Goal: Task Accomplishment & Management: Manage account settings

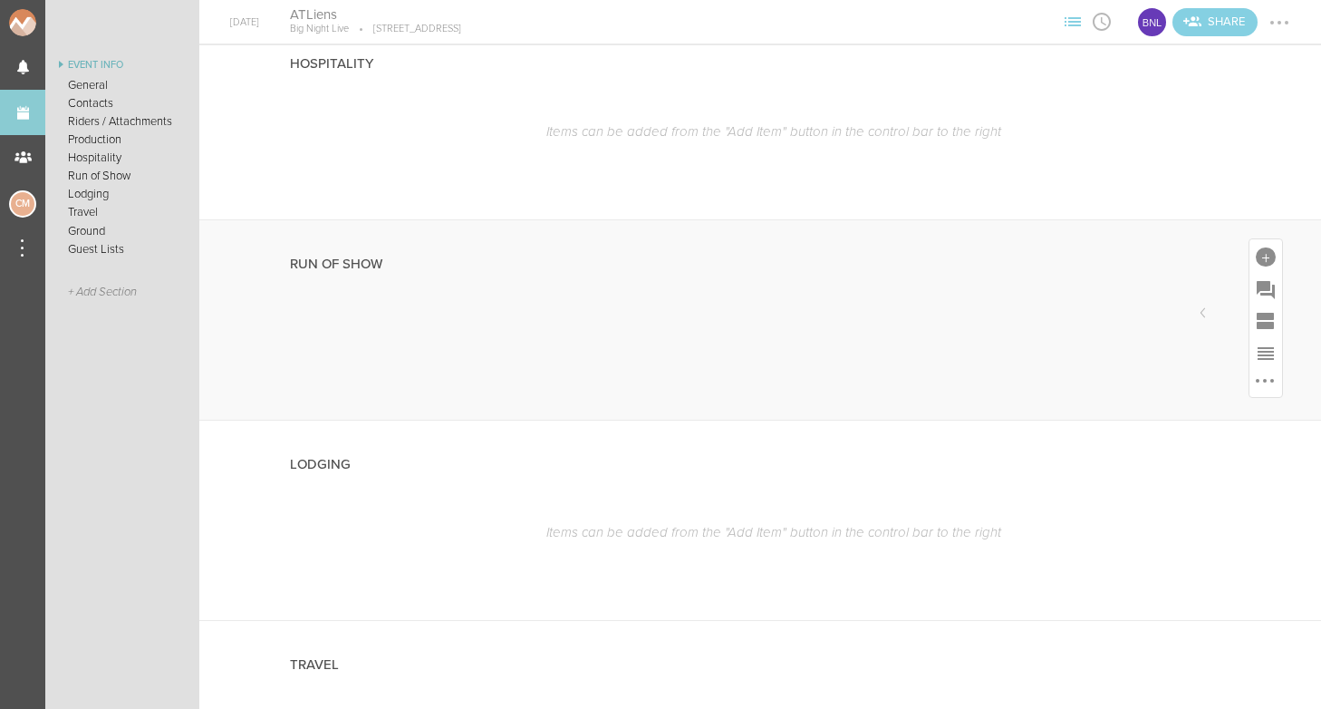
scroll to position [1462, 0]
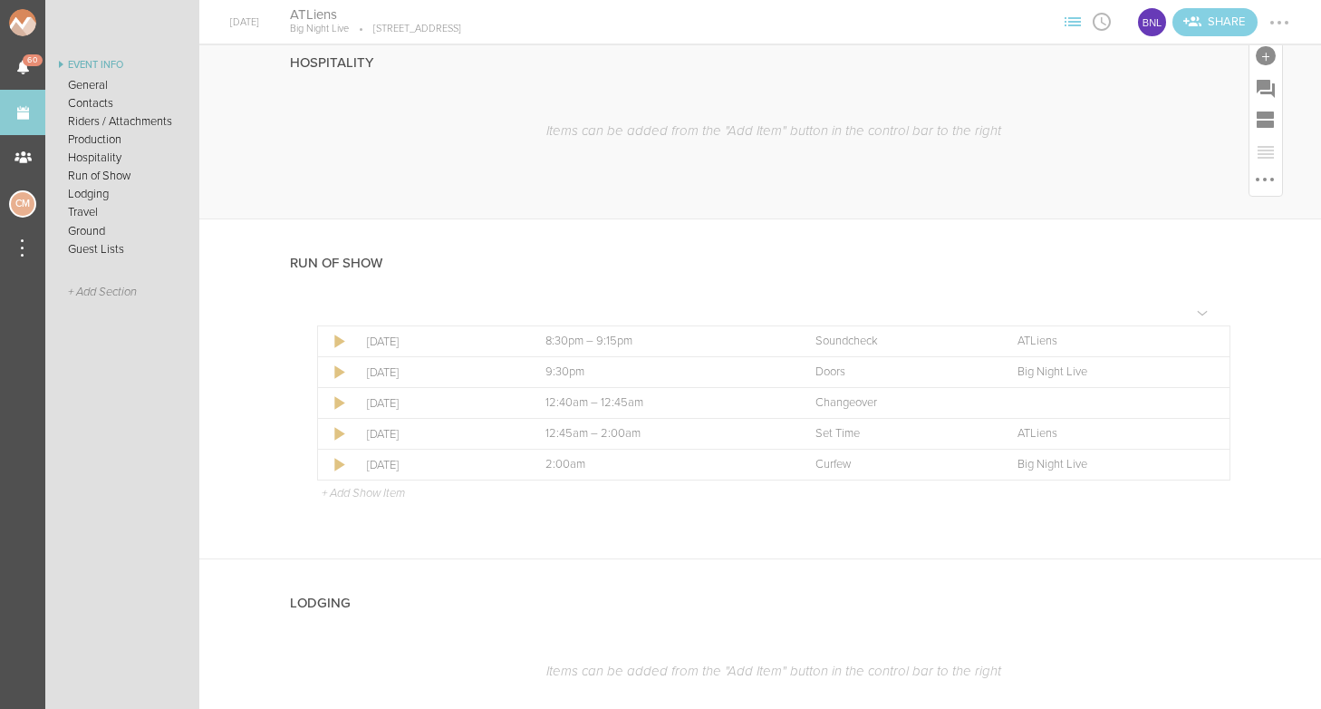
scroll to position [2707, 0]
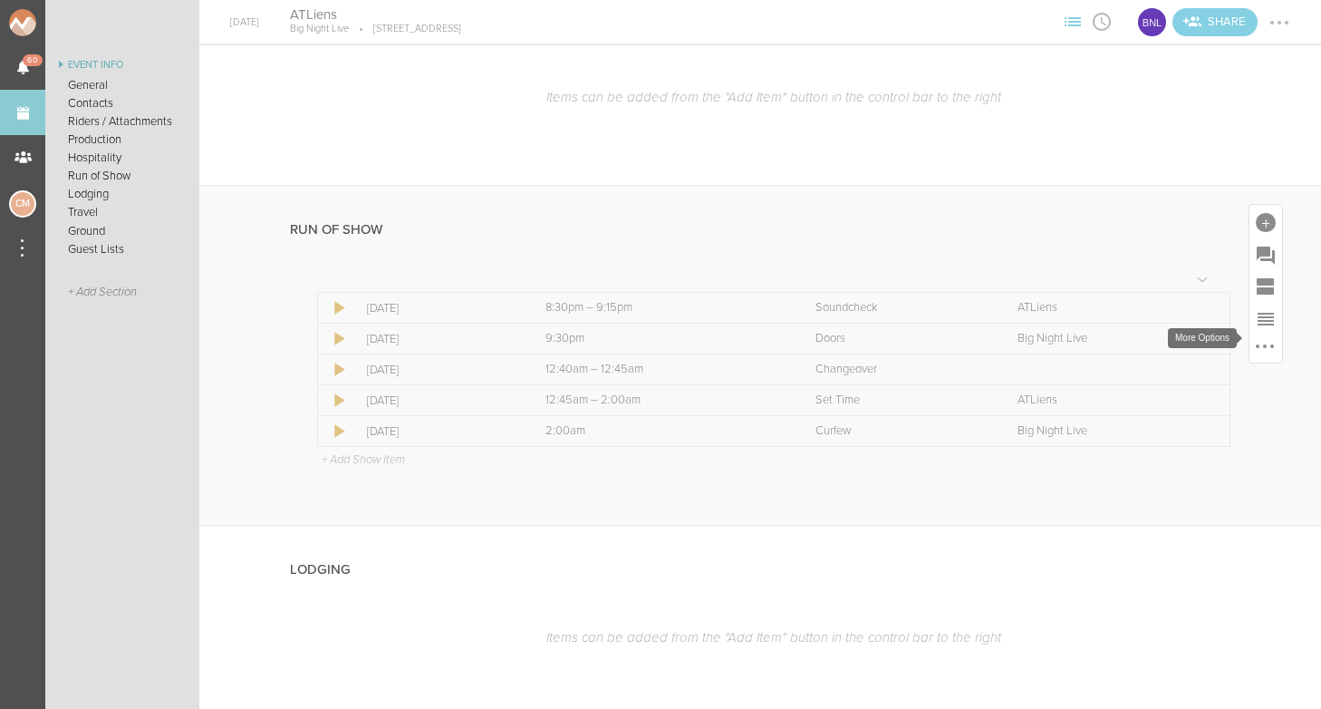
click at [1270, 335] on div at bounding box center [1265, 346] width 22 height 22
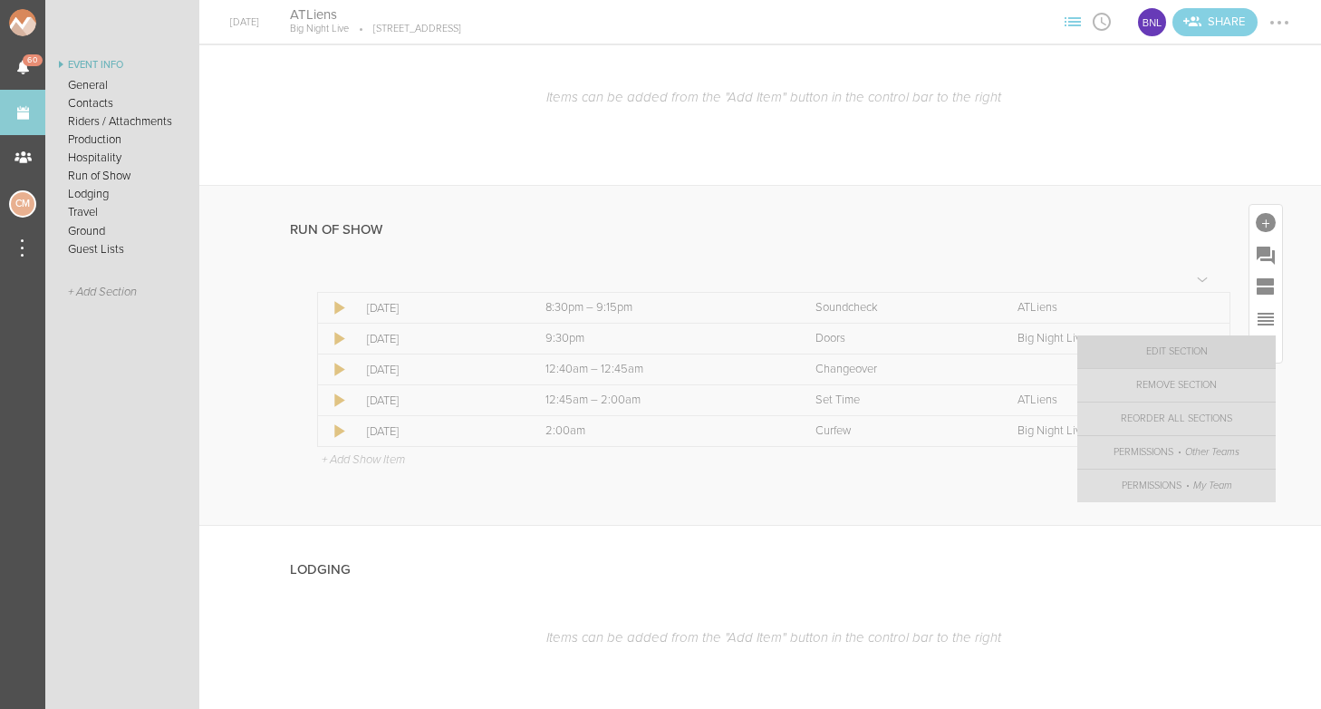
click at [1231, 343] on link "Edit Section" at bounding box center [1177, 351] width 198 height 33
select select "Run of Show"
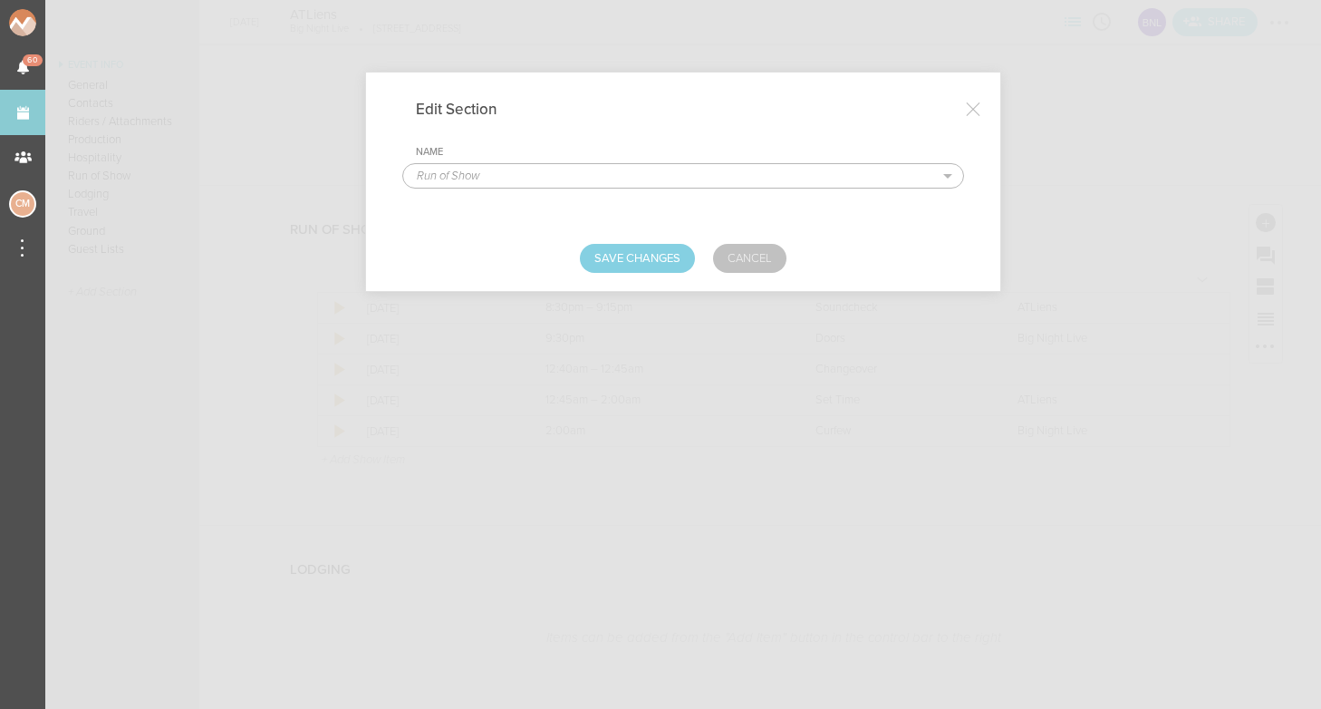
click at [761, 254] on link "Cancel" at bounding box center [749, 258] width 73 height 29
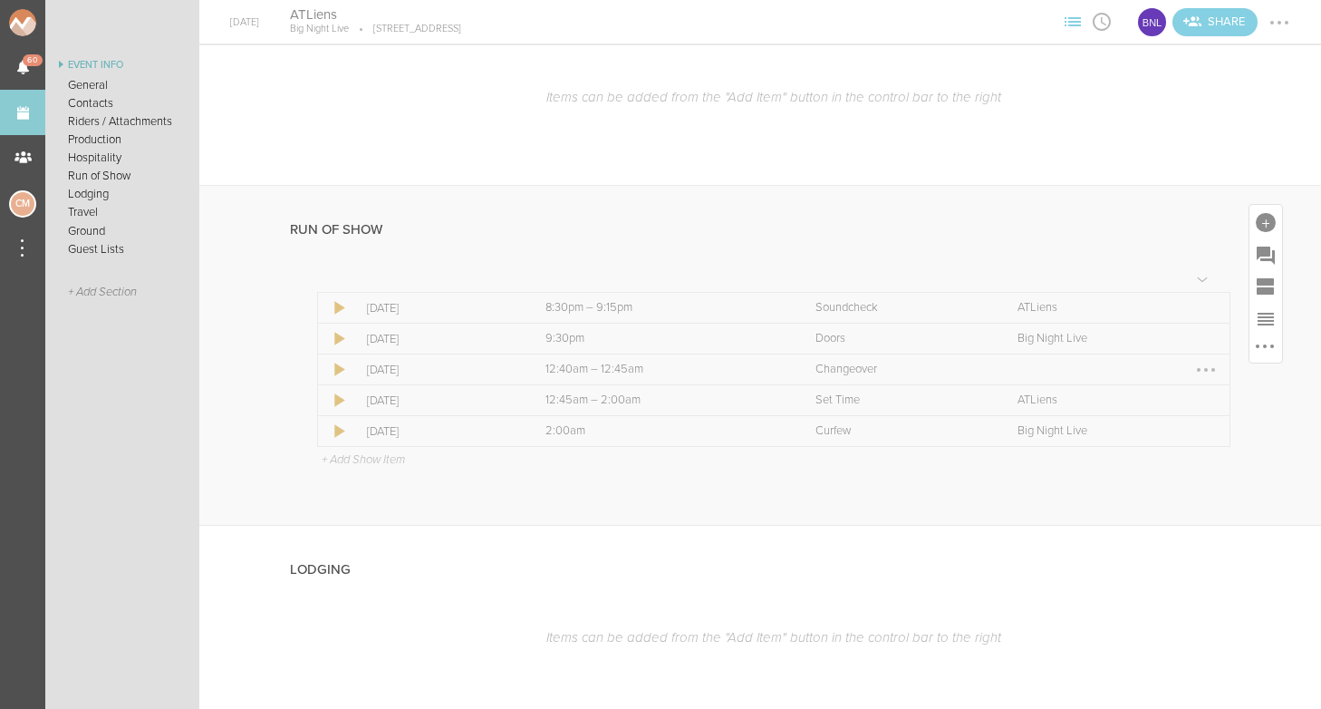
click at [1213, 355] on div at bounding box center [1206, 369] width 29 height 29
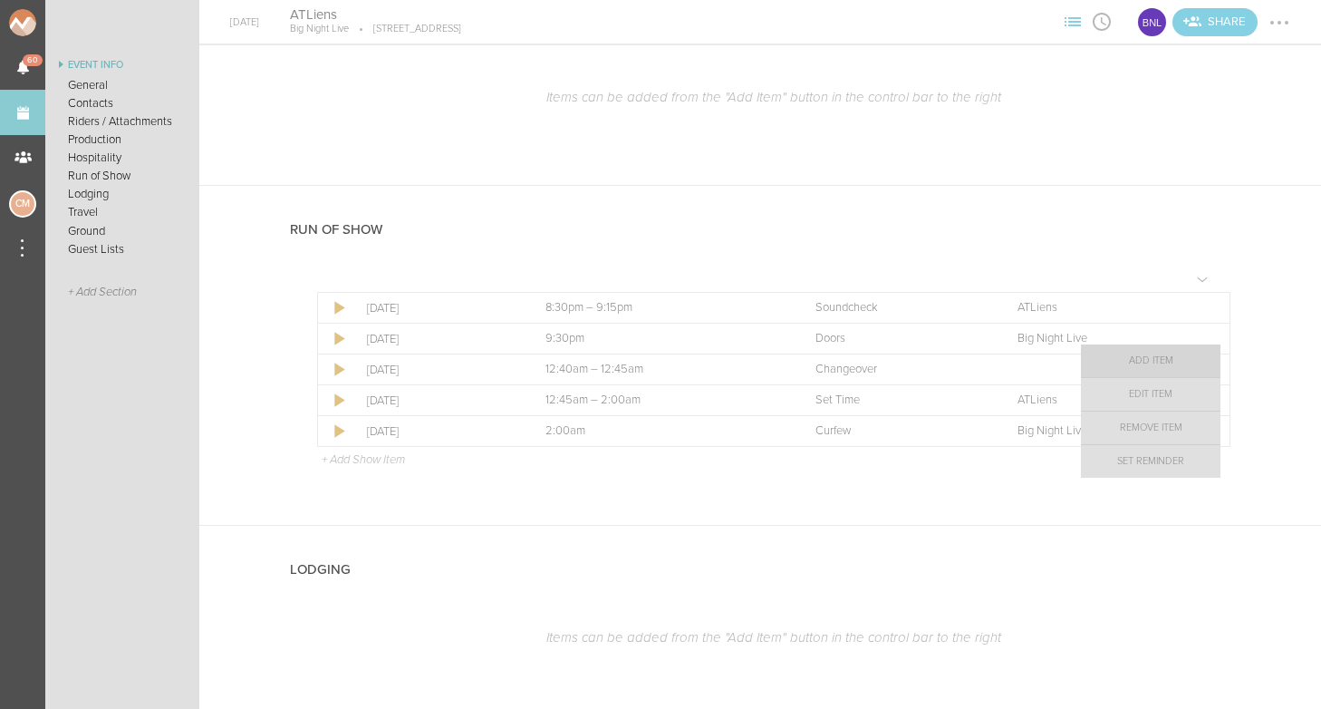
click at [1176, 362] on link "Add Item" at bounding box center [1151, 360] width 140 height 33
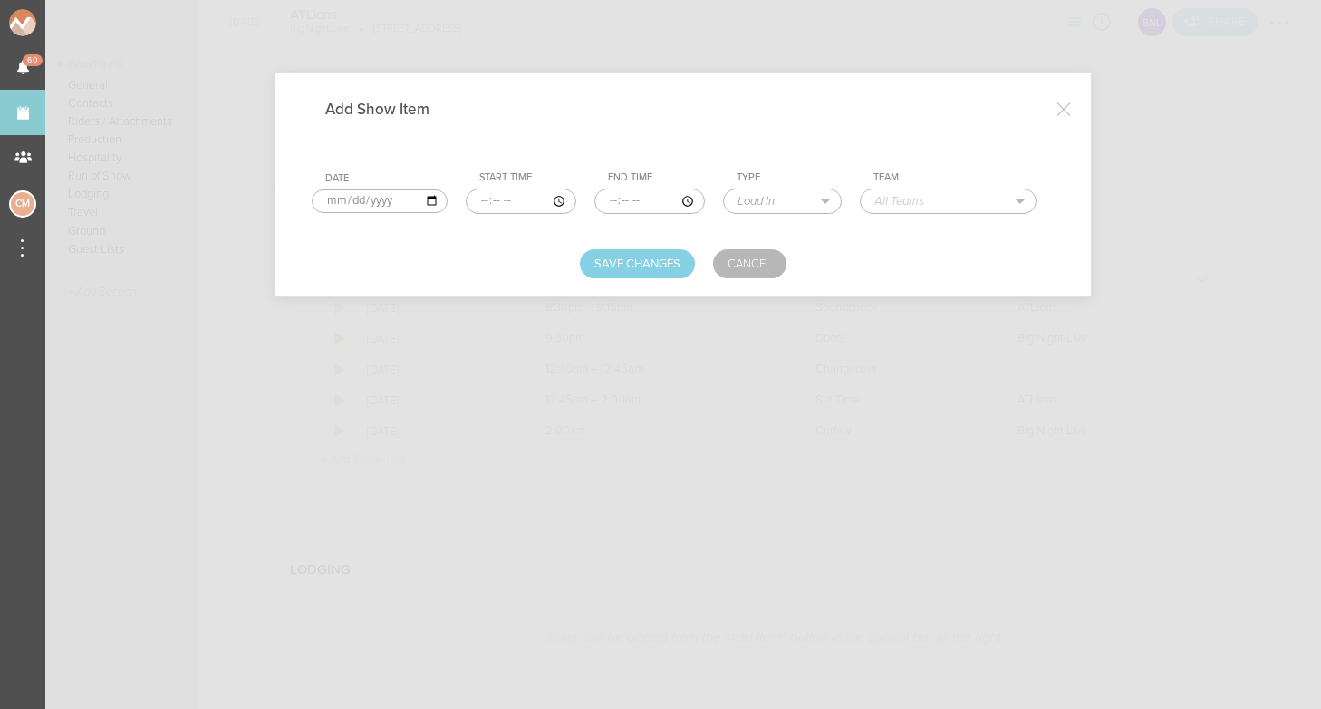
click at [466, 201] on input "time" at bounding box center [521, 200] width 111 height 25
click at [607, 202] on input "time" at bounding box center [649, 200] width 111 height 25
click at [631, 200] on input "time" at bounding box center [649, 200] width 111 height 25
select select "Set Time"
click at [904, 200] on input "text" at bounding box center [935, 201] width 148 height 24
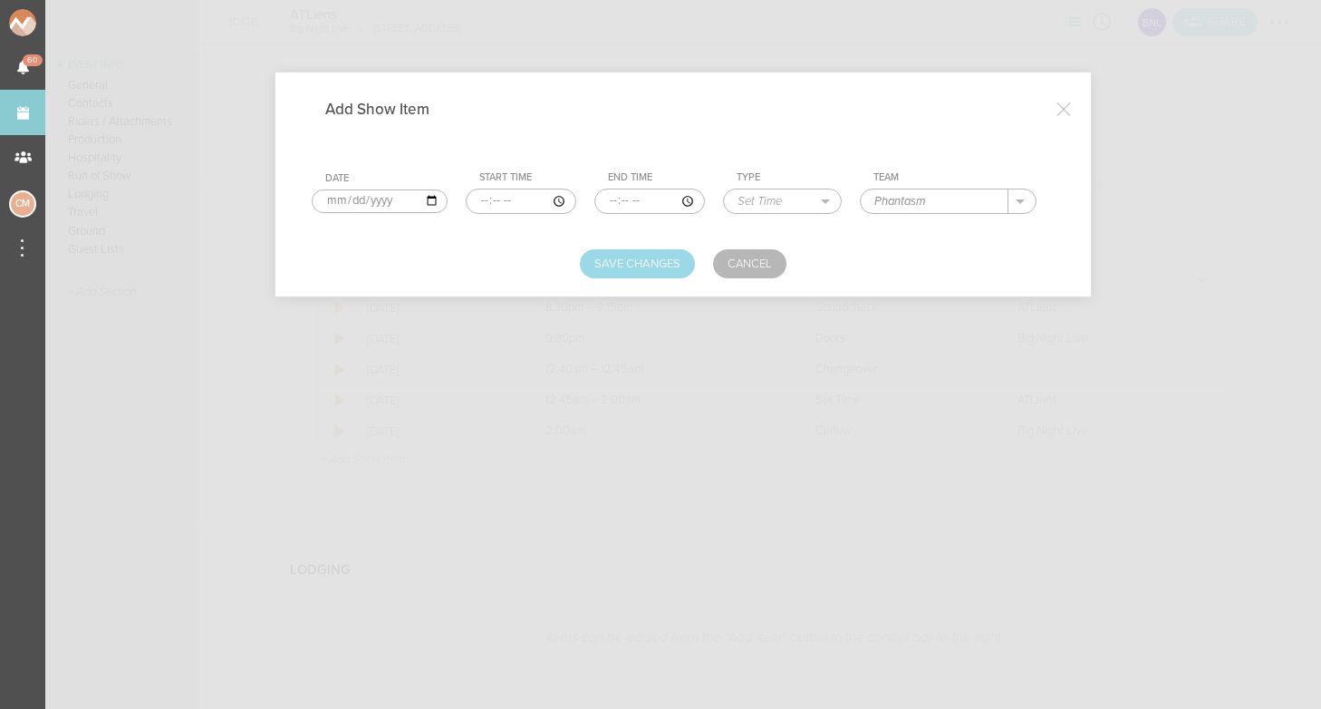
type input "Phantasm"
click at [627, 264] on button "Save Changes" at bounding box center [637, 263] width 115 height 29
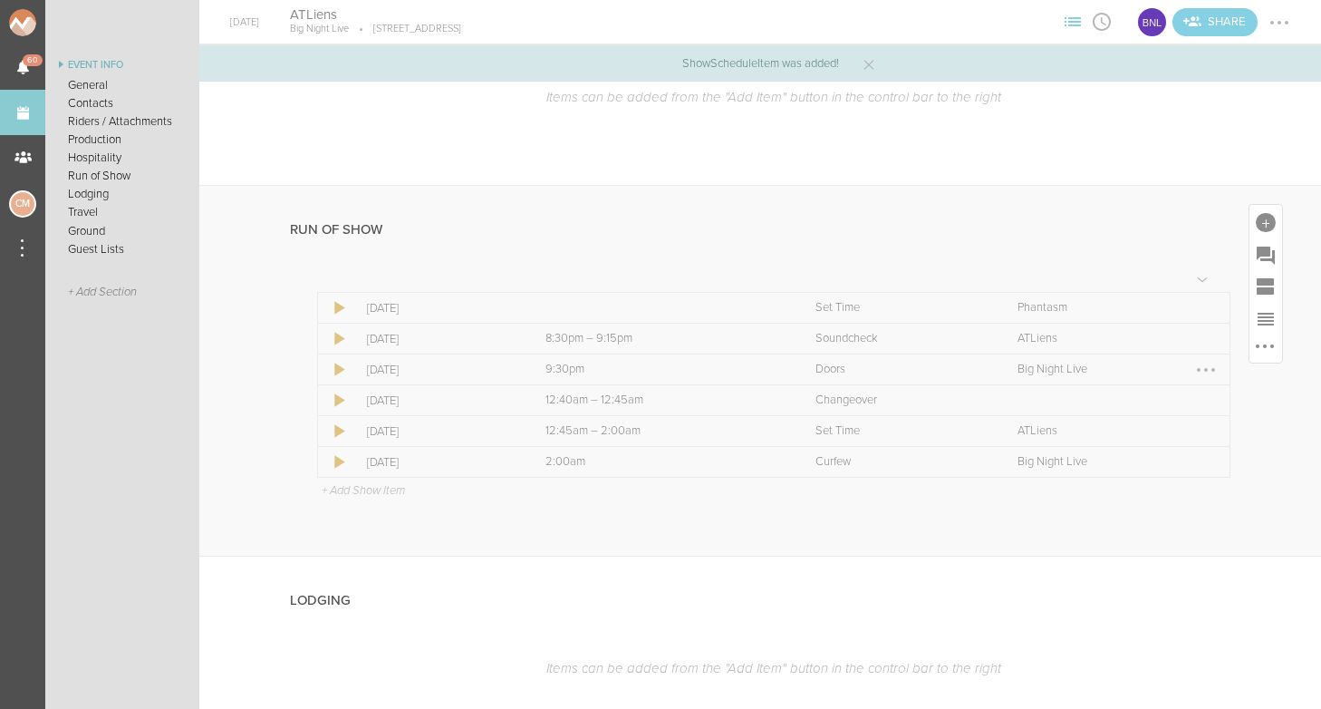
scroll to position [2730, 0]
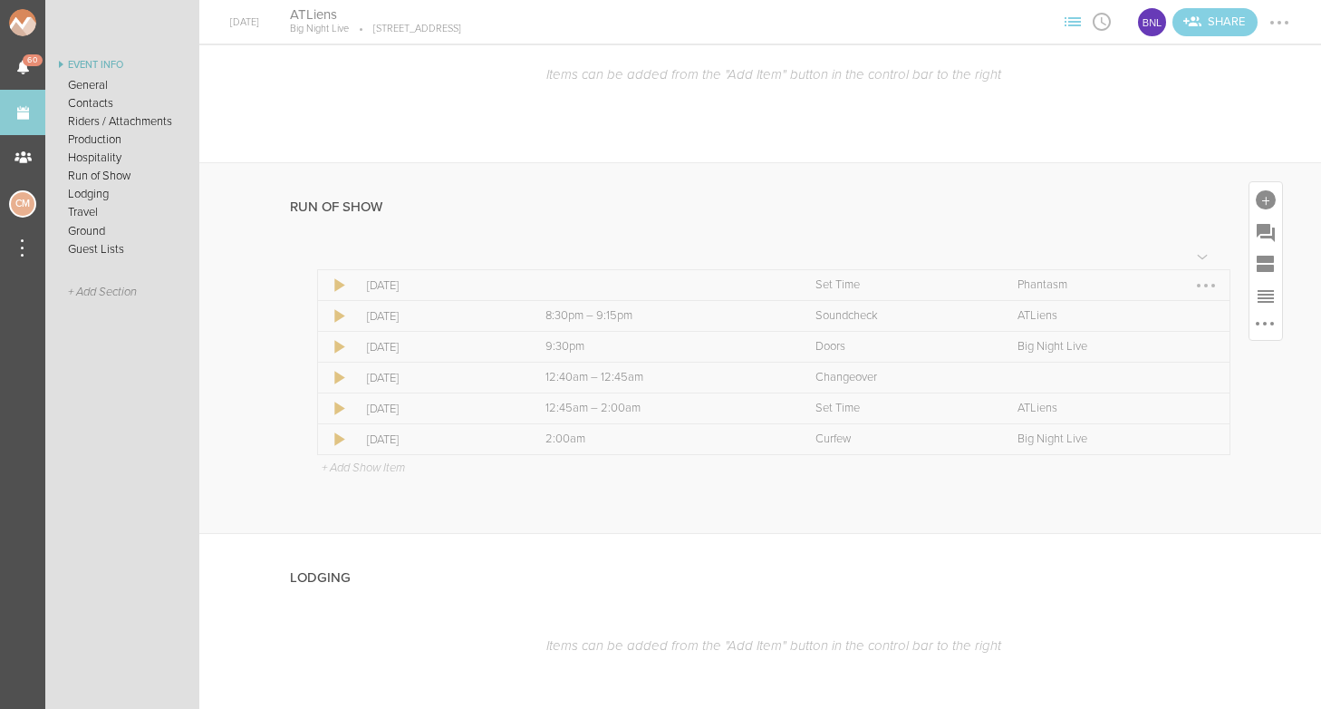
click at [1210, 274] on div at bounding box center [1206, 285] width 29 height 29
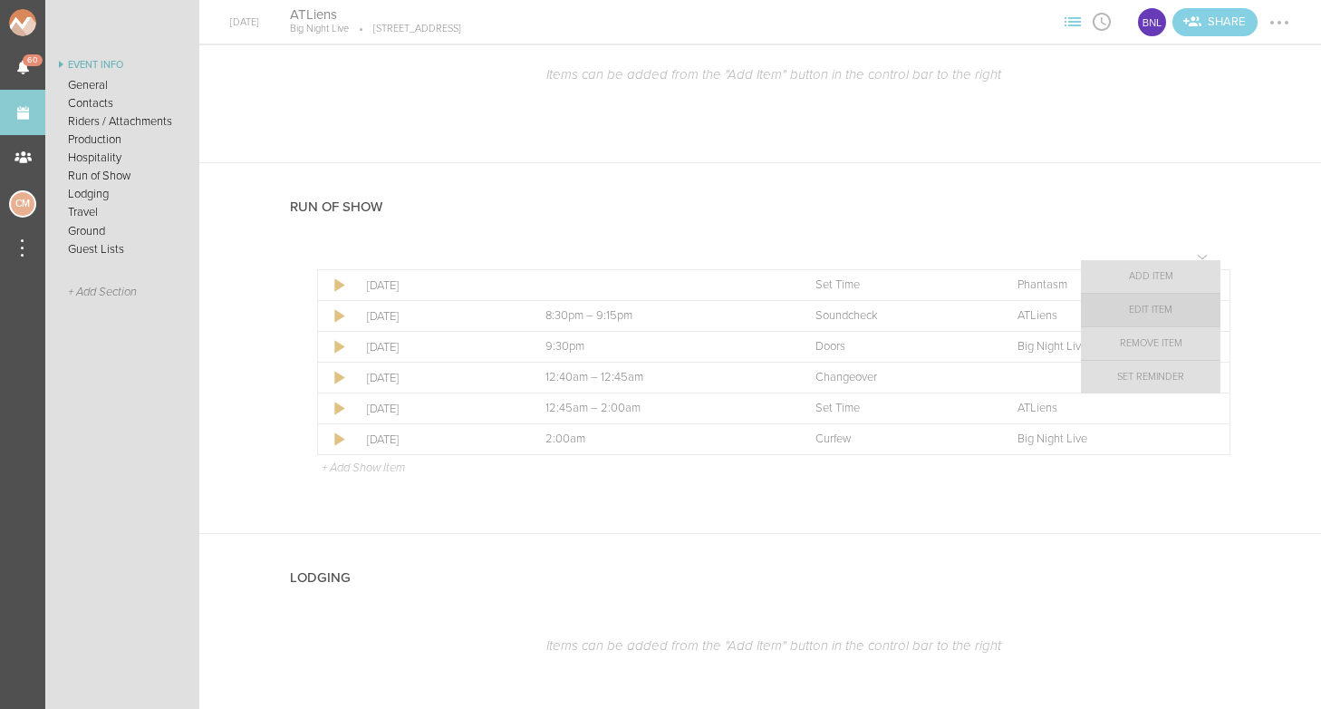
click at [1180, 315] on link "Edit Item" at bounding box center [1151, 310] width 140 height 33
select select "Set Time"
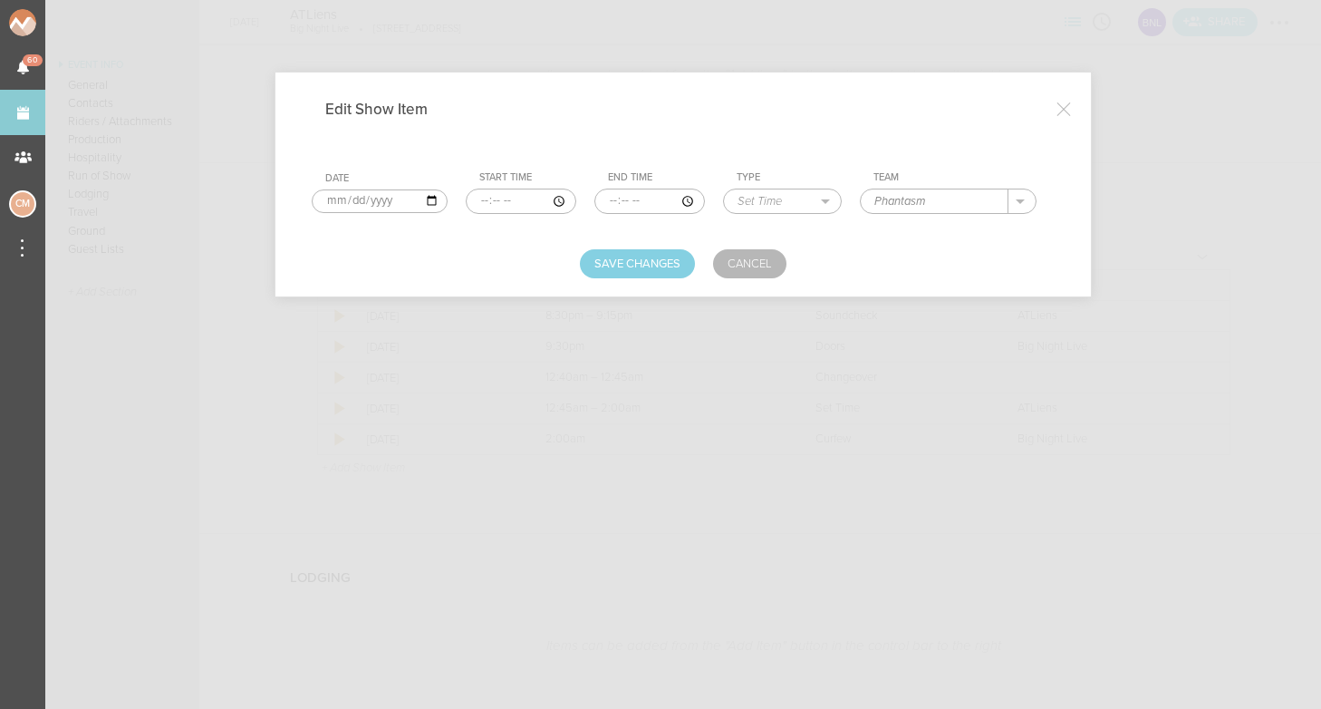
click at [470, 198] on input "time" at bounding box center [521, 200] width 111 height 25
click at [594, 199] on input "time" at bounding box center [649, 200] width 111 height 25
click at [478, 199] on input "time" at bounding box center [521, 200] width 111 height 25
click at [511, 200] on input "time" at bounding box center [521, 200] width 111 height 25
click at [466, 201] on input "time" at bounding box center [521, 200] width 111 height 25
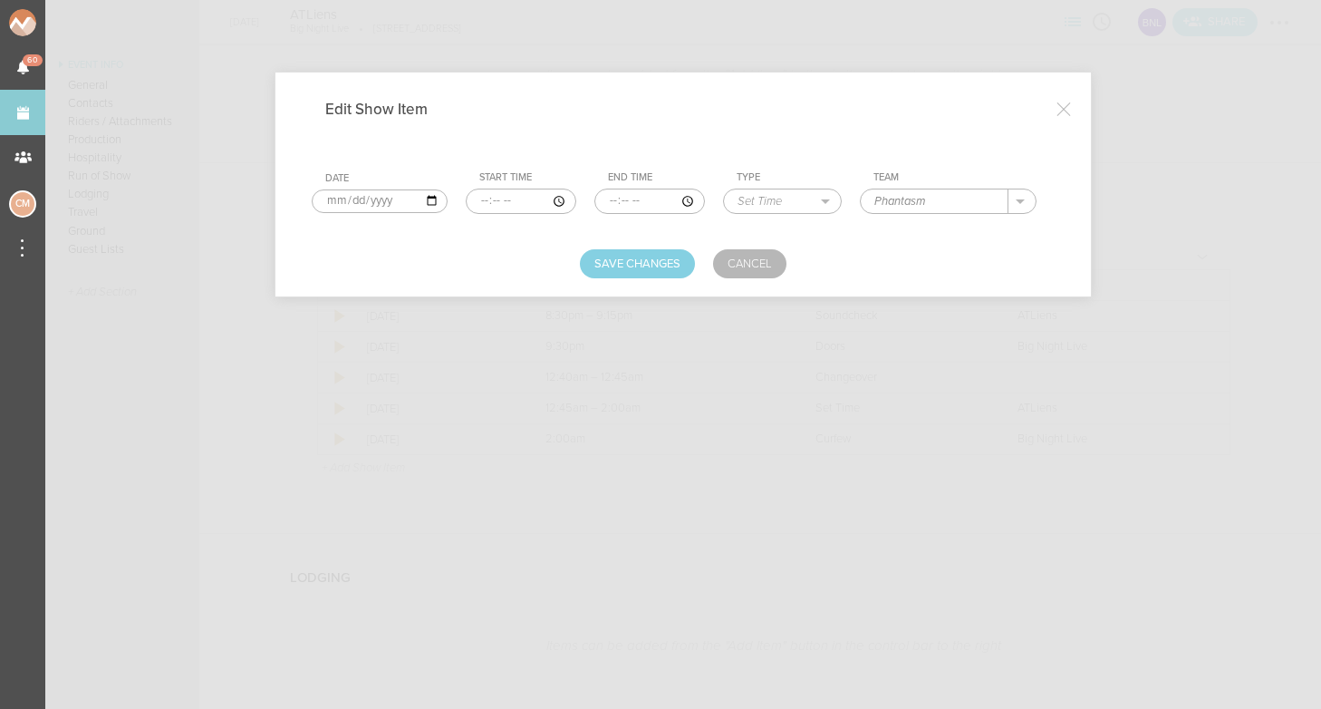
click at [492, 201] on input "time" at bounding box center [521, 200] width 111 height 25
click at [513, 208] on input "time" at bounding box center [521, 200] width 111 height 25
click at [625, 205] on input "time" at bounding box center [649, 200] width 111 height 25
click at [604, 205] on input "time" at bounding box center [649, 200] width 111 height 25
click at [625, 202] on input "time" at bounding box center [649, 200] width 111 height 25
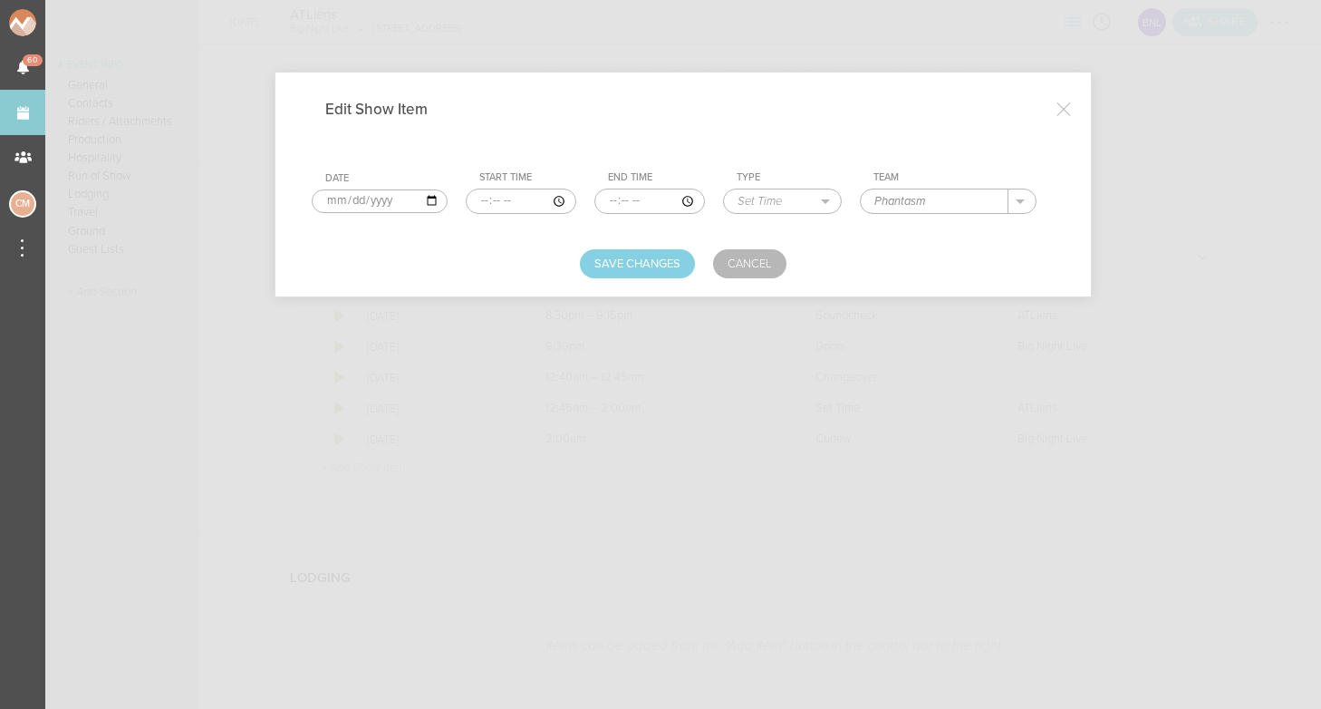
click at [674, 225] on form "Date 2025-09-12 Start Time End Time Type Load In Soundcheck Line Check Programm…" at bounding box center [683, 212] width 743 height 132
click at [741, 268] on link "Cancel" at bounding box center [749, 263] width 73 height 29
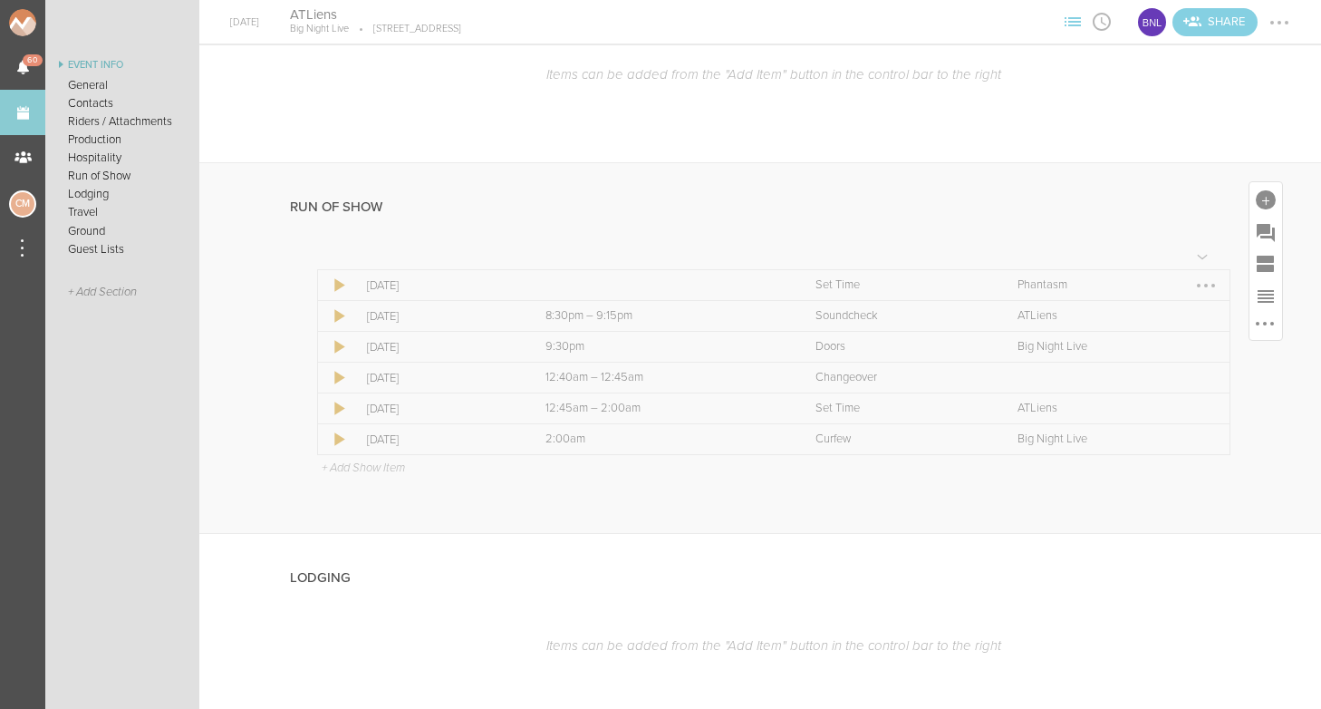
click at [1207, 284] on div at bounding box center [1206, 286] width 4 height 4
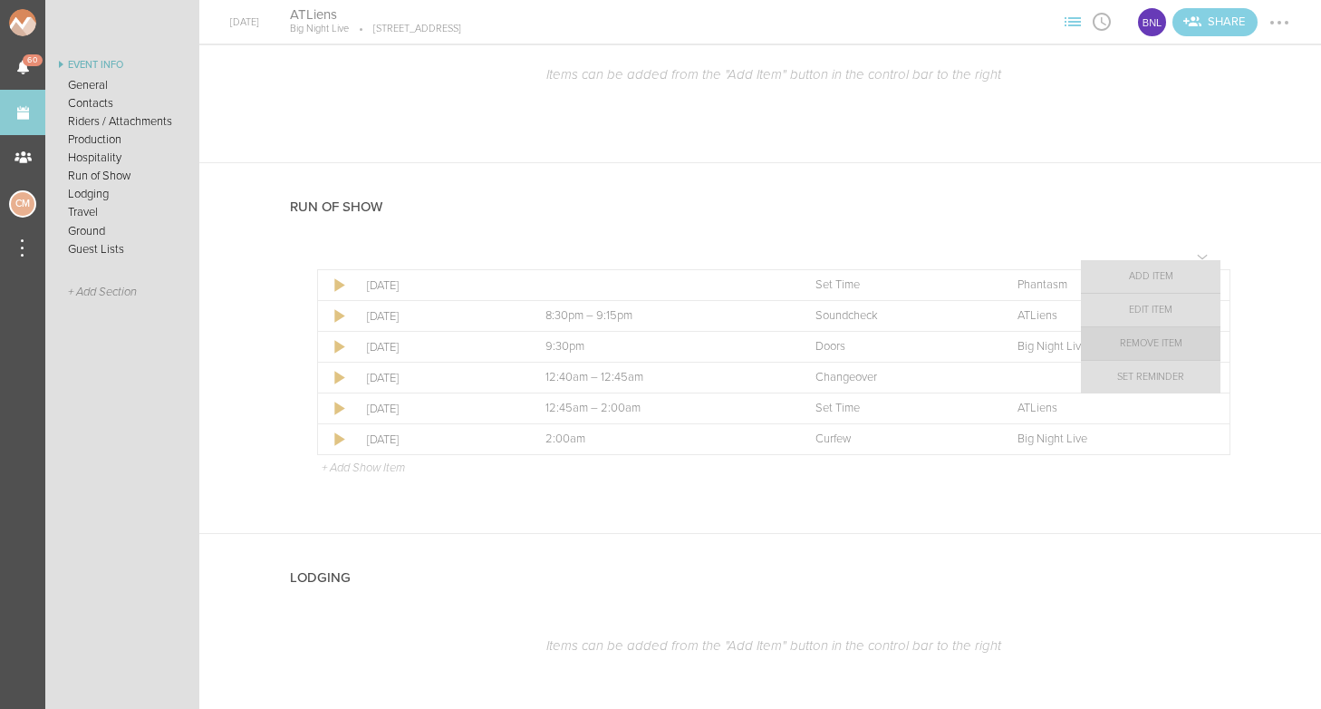
click at [1172, 340] on link "Remove Item" at bounding box center [1151, 343] width 140 height 33
